Goal: Find specific page/section: Find specific page/section

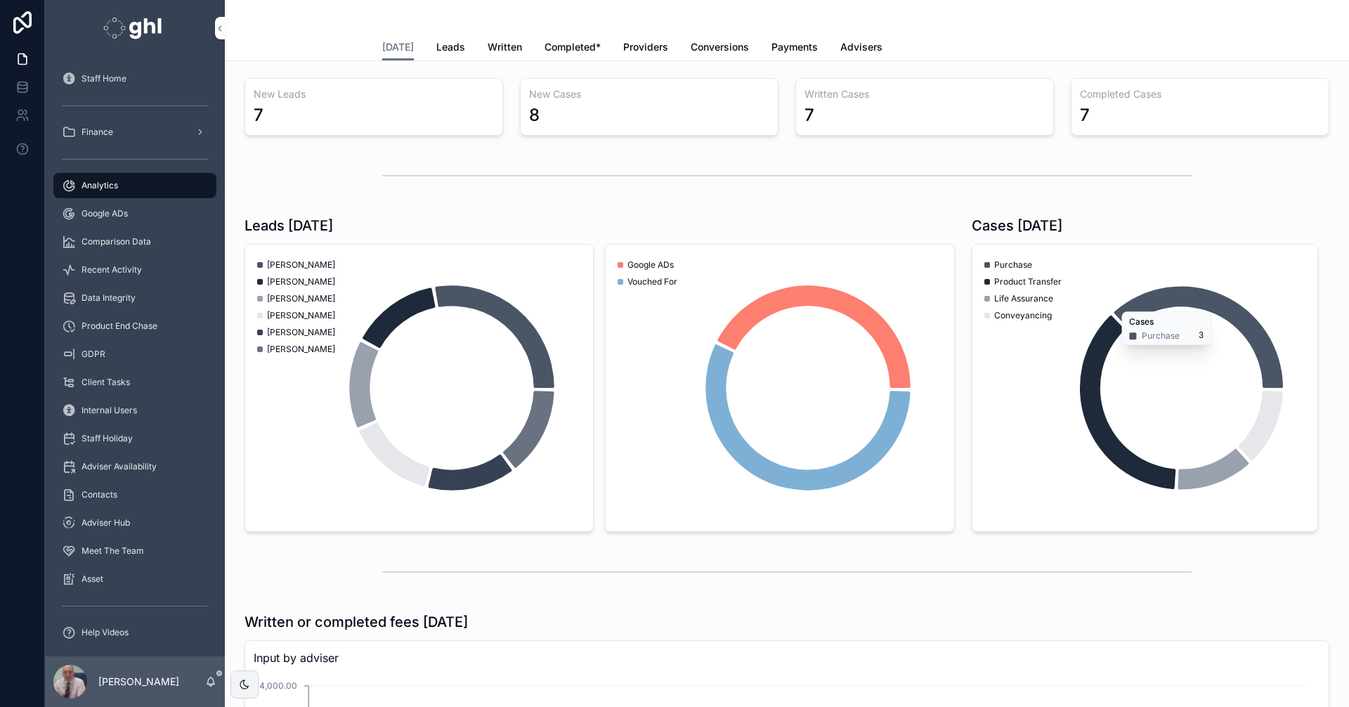
click at [94, 268] on span "Recent Activity" at bounding box center [112, 269] width 60 height 11
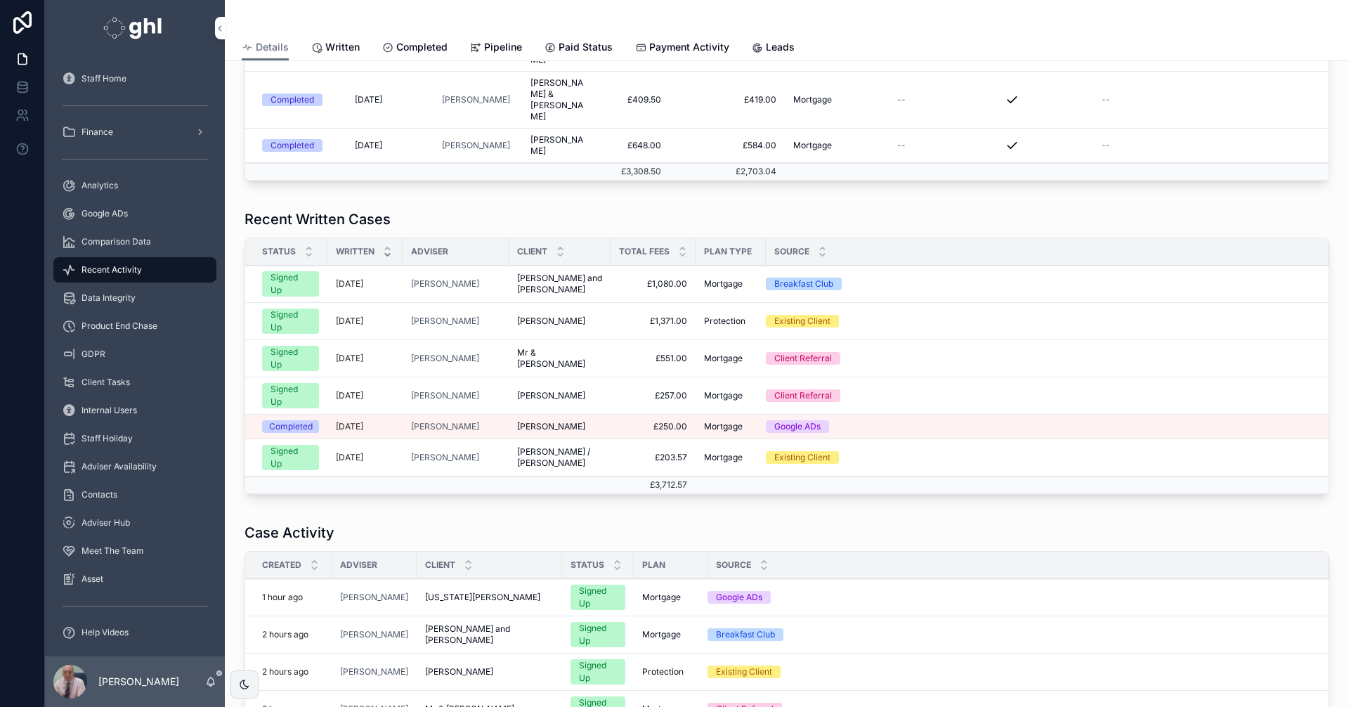
scroll to position [401, 0]
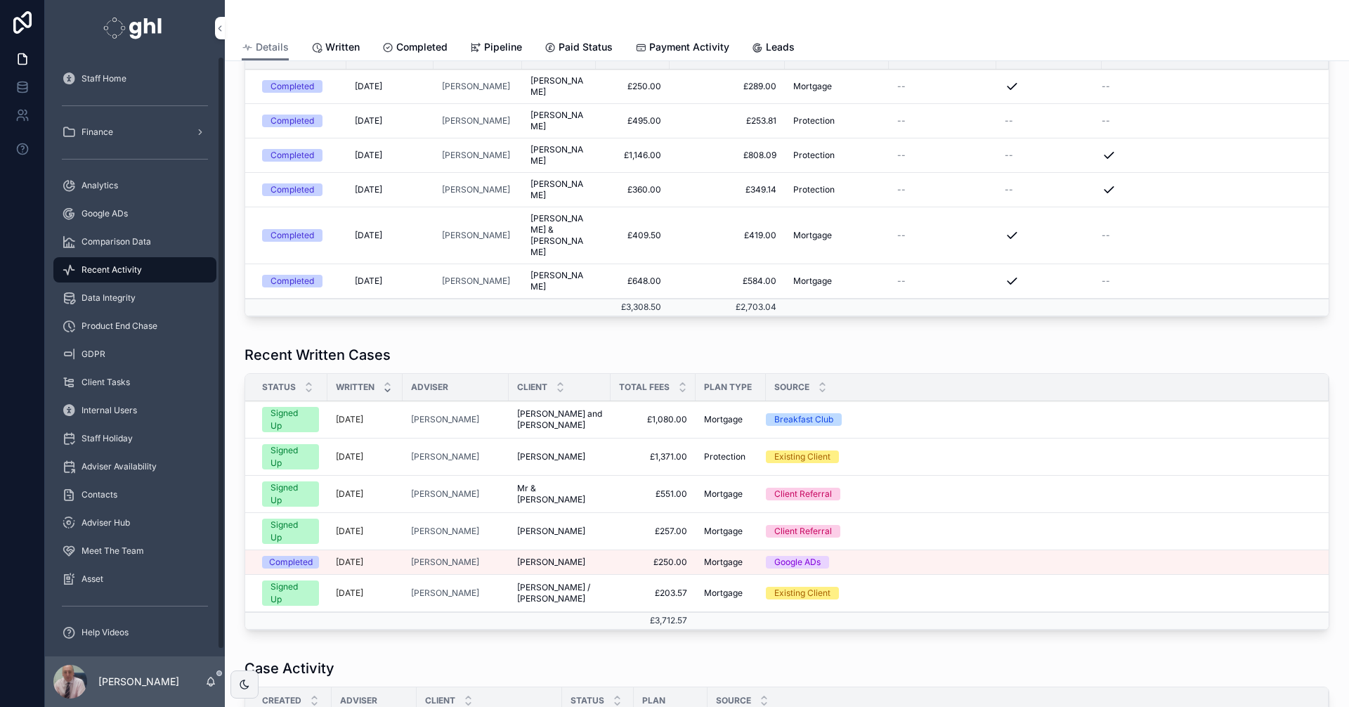
click at [91, 180] on span "Analytics" at bounding box center [100, 185] width 37 height 11
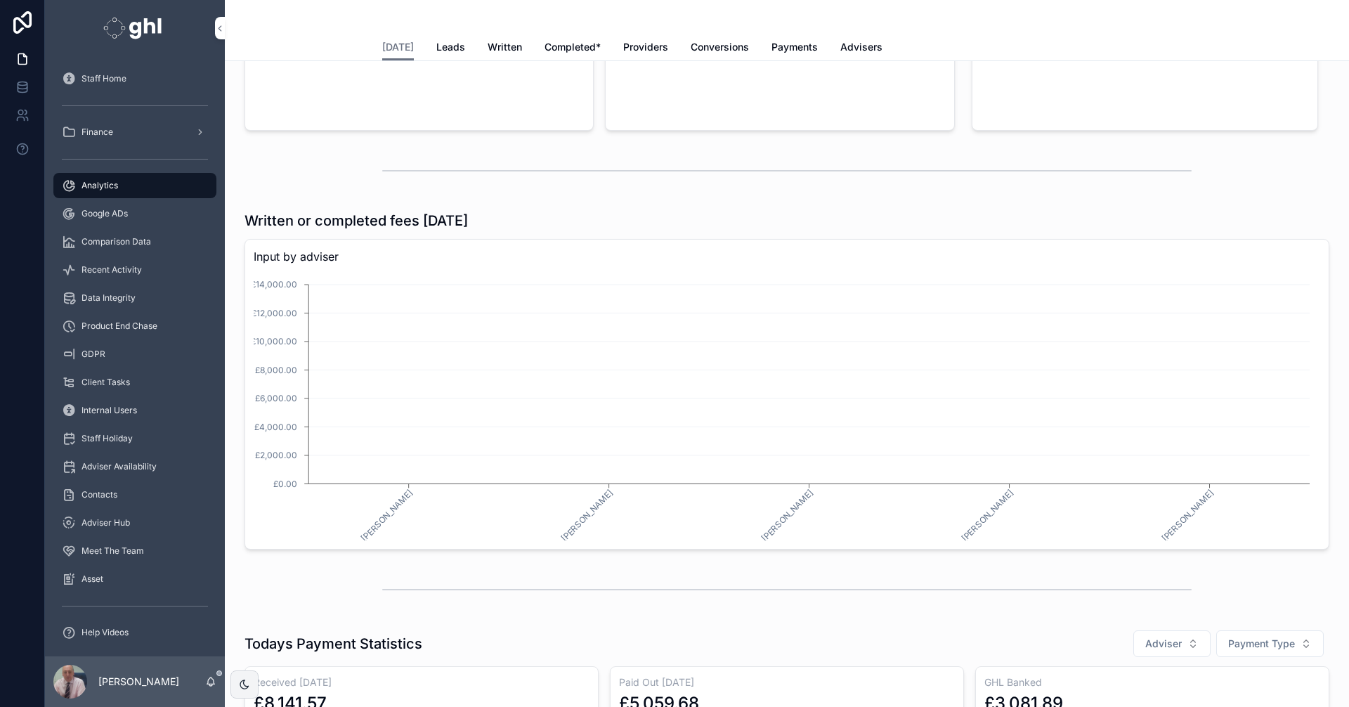
click at [495, 45] on span "Written" at bounding box center [505, 47] width 34 height 14
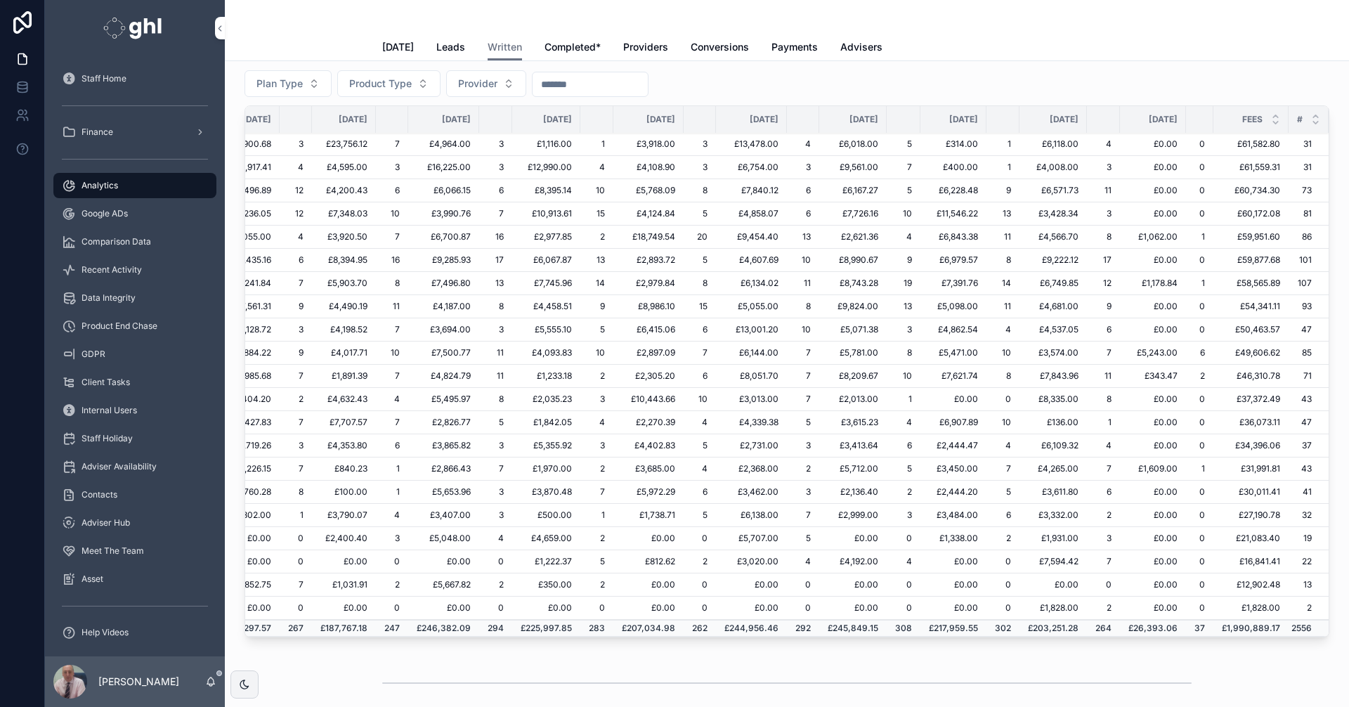
scroll to position [263, 235]
